Goal: Navigation & Orientation: Find specific page/section

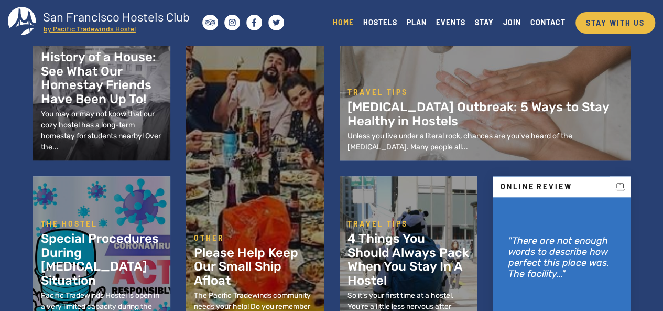
scroll to position [419, 0]
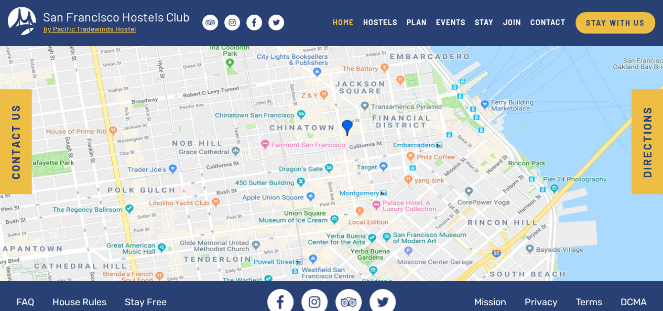
scroll to position [1708, 0]
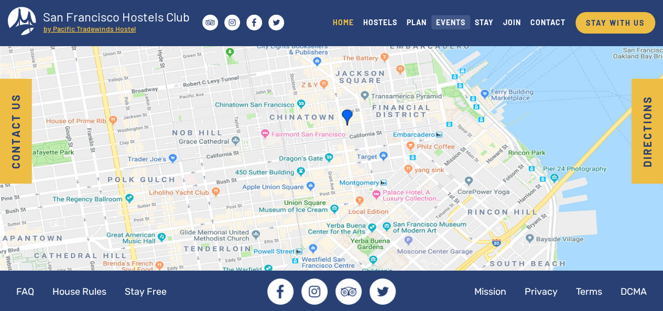
click at [444, 25] on link "EVENTS" at bounding box center [450, 22] width 39 height 14
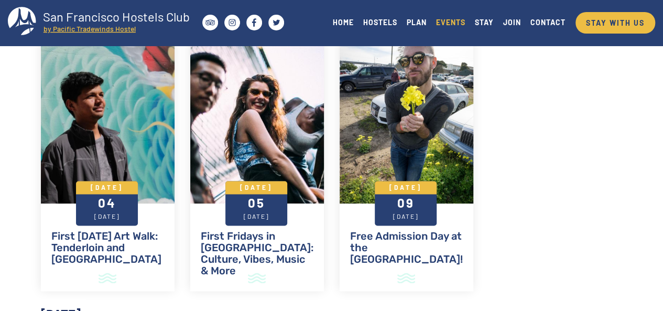
scroll to position [681, 0]
